Goal: Task Accomplishment & Management: Manage account settings

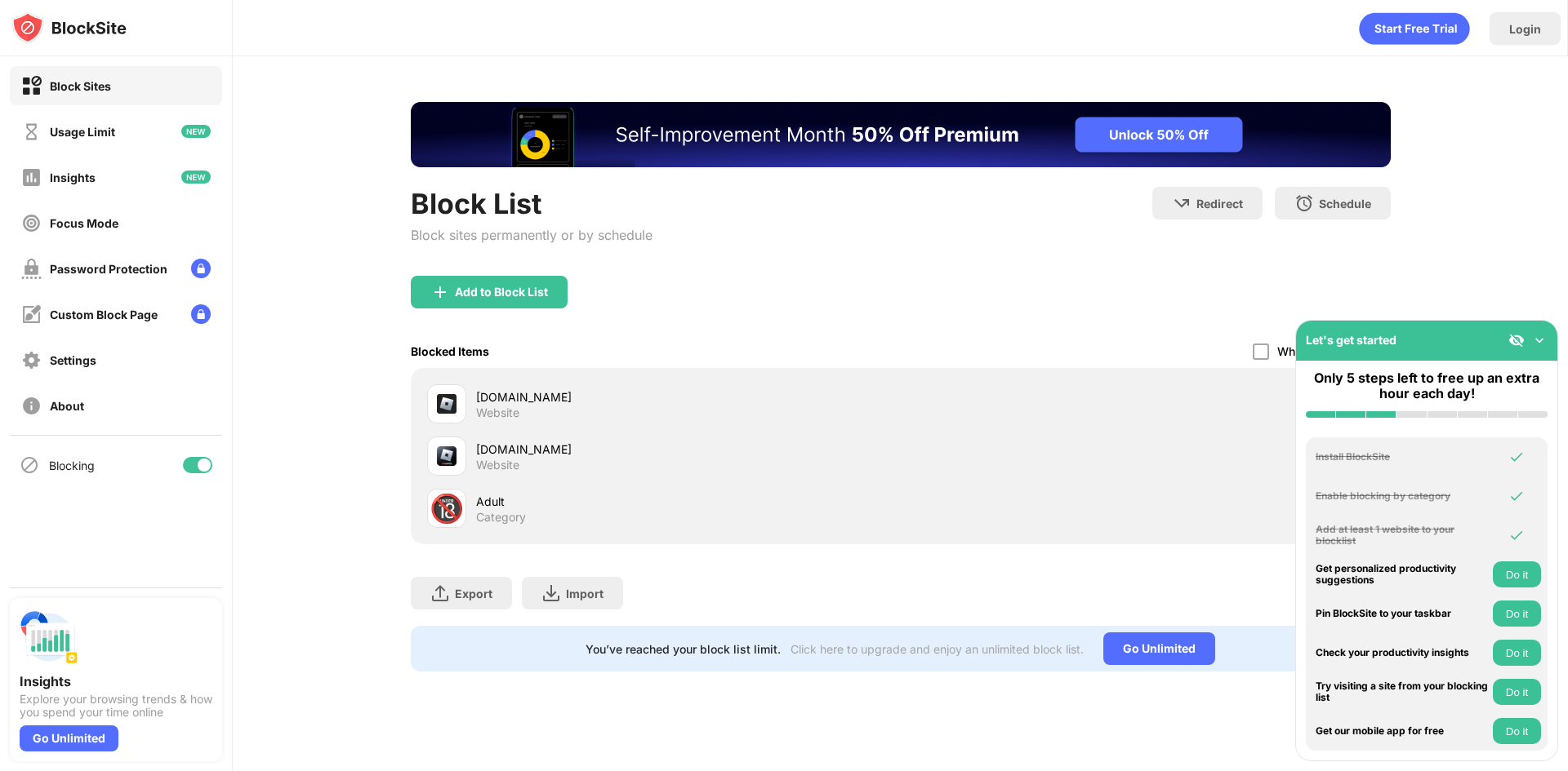
click at [1538, 338] on img at bounding box center [1540, 341] width 17 height 17
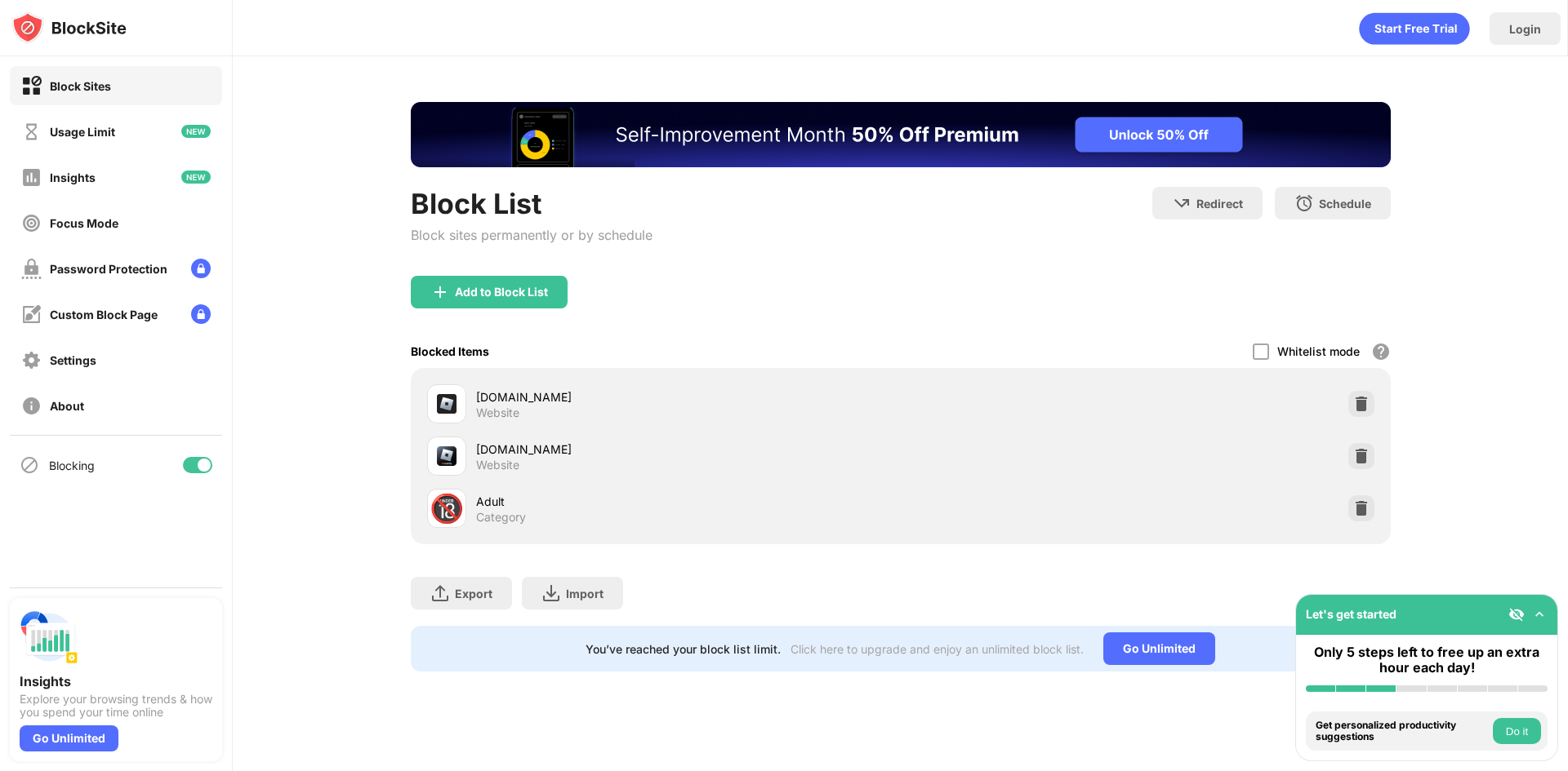
click at [516, 397] on div "roblox.com" at bounding box center [688, 397] width 425 height 18
click at [454, 405] on img at bounding box center [446, 404] width 19 height 19
click at [1360, 407] on img at bounding box center [1361, 404] width 17 height 17
